Goal: Task Accomplishment & Management: Use online tool/utility

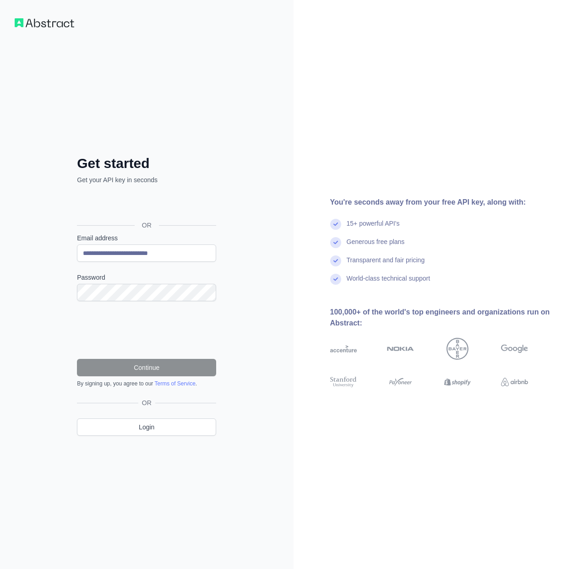
type input "**********"
click at [117, 284] on div "Password" at bounding box center [146, 287] width 139 height 28
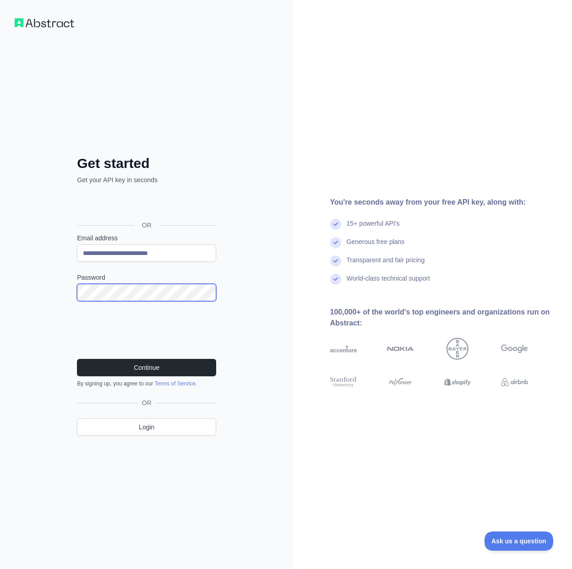
click at [77, 359] on button "Continue" at bounding box center [146, 367] width 139 height 17
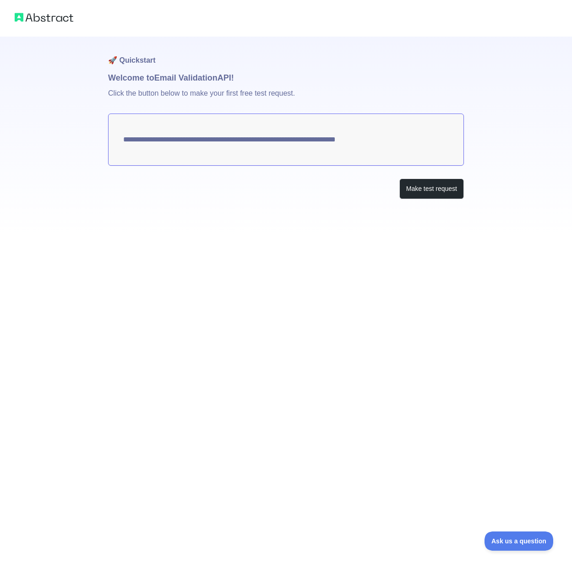
drag, startPoint x: 307, startPoint y: 129, endPoint x: 385, endPoint y: 219, distance: 119.4
drag, startPoint x: 385, startPoint y: 219, endPoint x: 304, endPoint y: 215, distance: 81.6
click at [303, 215] on div "**********" at bounding box center [286, 136] width 356 height 199
click at [418, 192] on button "Make test request" at bounding box center [431, 189] width 65 height 21
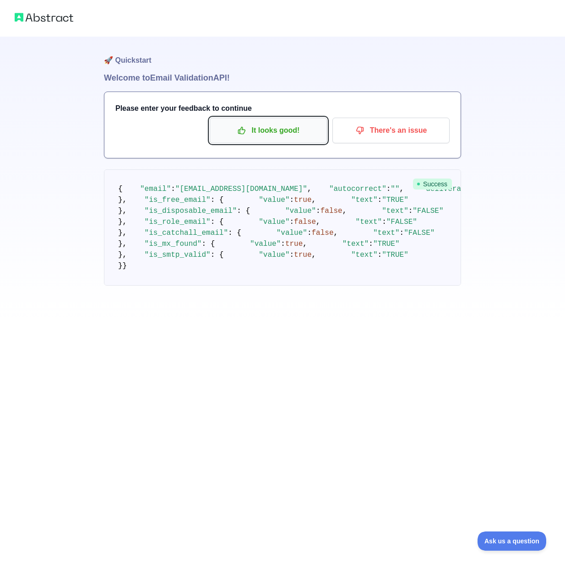
drag, startPoint x: 363, startPoint y: 199, endPoint x: 264, endPoint y: 130, distance: 120.3
click at [265, 130] on p "It looks good!" at bounding box center [268, 131] width 103 height 16
click at [262, 130] on p "It looks good!" at bounding box center [268, 131] width 103 height 16
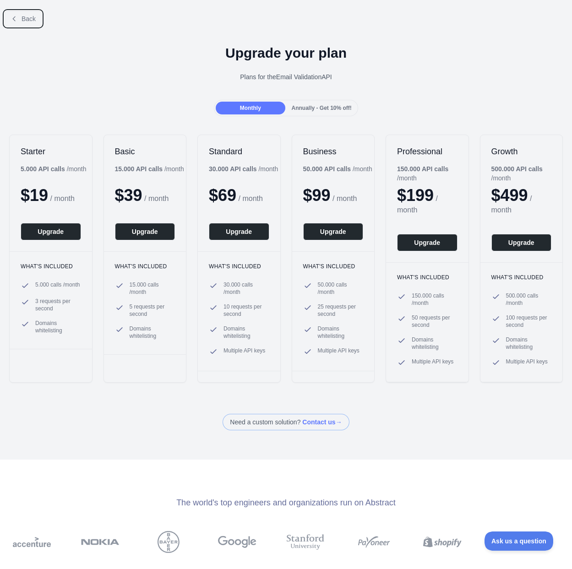
click at [28, 20] on button "Back" at bounding box center [23, 19] width 37 height 16
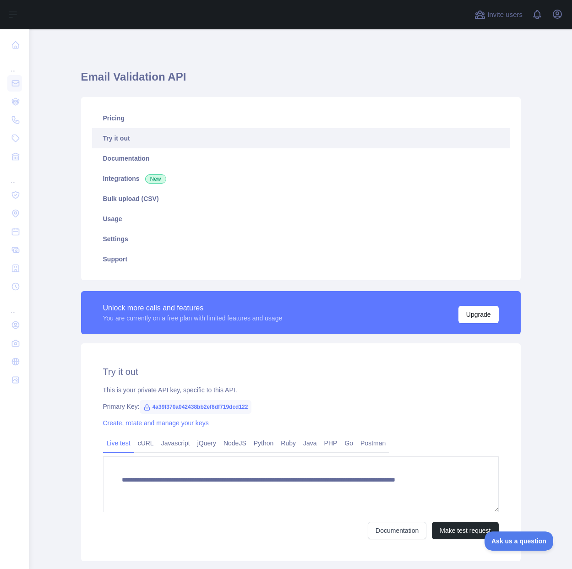
click at [220, 406] on span "4a39f370a042438bb2ef8df719dcd122" at bounding box center [196, 407] width 112 height 14
click at [220, 407] on span "4a39f370a042438bb2ef8df719dcd122" at bounding box center [196, 407] width 112 height 14
copy div "Primary Key: 4a39f370a042438bb2ef8df719dcd122"
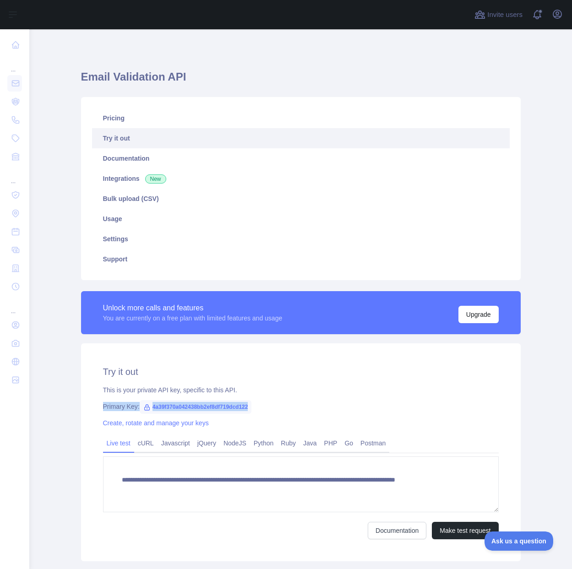
click at [220, 407] on span "4a39f370a042438bb2ef8df719dcd122" at bounding box center [196, 407] width 112 height 14
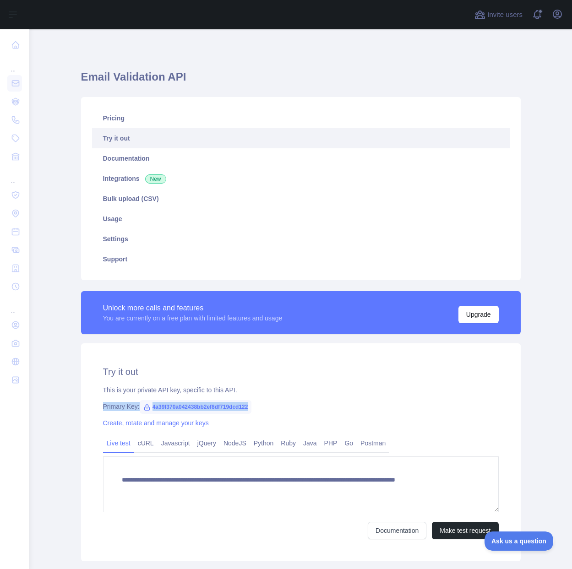
click at [277, 409] on div "Primary Key: 4a39f370a042438bb2ef8df719dcd122" at bounding box center [301, 406] width 396 height 9
click at [230, 408] on span "4a39f370a042438bb2ef8df719dcd122" at bounding box center [196, 407] width 112 height 14
copy span "4a39f370a042438bb2ef8df719dcd122"
